Goal: Find specific page/section: Find specific page/section

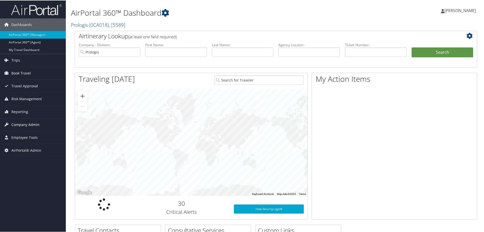
click at [19, 123] on span "Company Admin" at bounding box center [25, 124] width 28 height 13
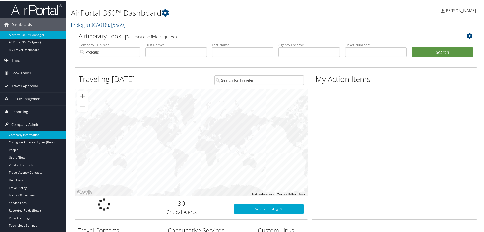
click at [18, 134] on link "Company Information" at bounding box center [33, 135] width 66 height 8
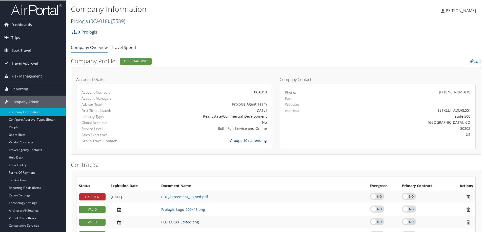
click at [84, 21] on link "Prologis ( 0CA018 ) , [ 5589 ]" at bounding box center [98, 20] width 54 height 7
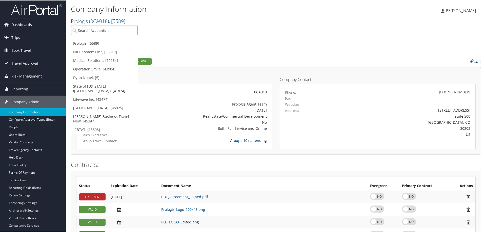
click at [84, 30] on input "search" at bounding box center [104, 29] width 67 height 9
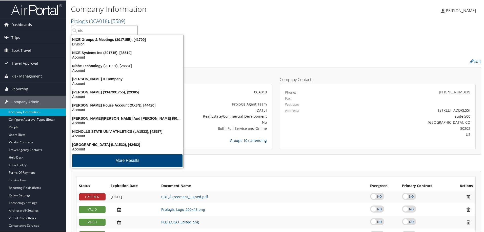
type input "nice"
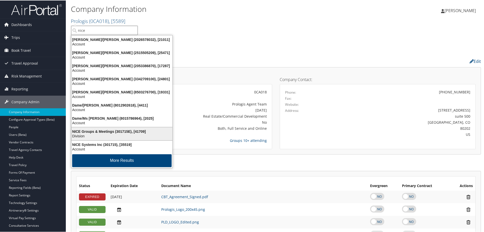
click at [97, 133] on div "NICE Groups & Meetings (301715E), [41709]" at bounding box center [121, 131] width 107 height 5
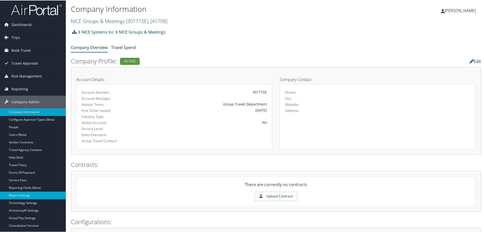
click at [22, 195] on link "Report Settings" at bounding box center [33, 195] width 66 height 8
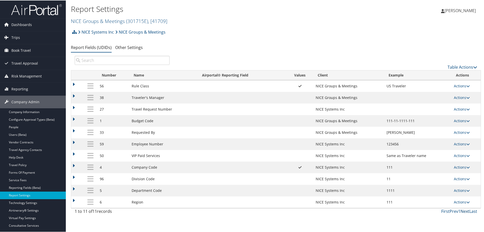
click at [463, 210] on link "Next" at bounding box center [464, 211] width 9 height 6
click at [471, 211] on link "Last" at bounding box center [473, 211] width 8 height 6
